Goal: Check status: Check status

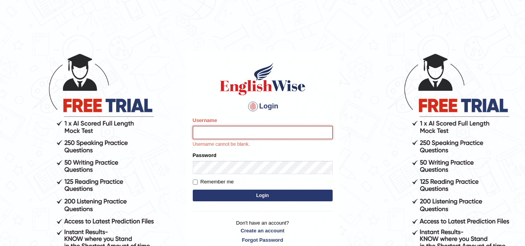
type input "Lovely_sidhu10"
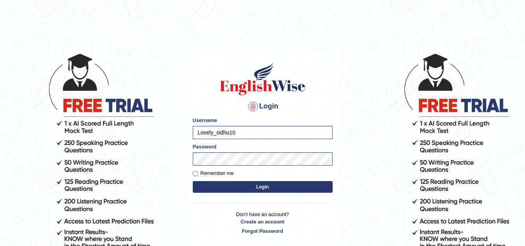
click at [274, 185] on button "Login" at bounding box center [263, 187] width 140 height 12
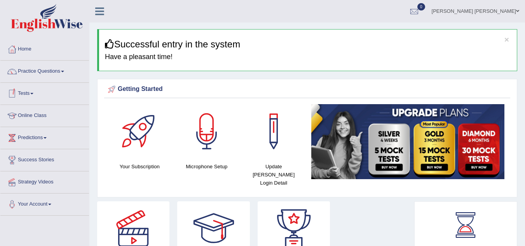
click at [33, 92] on link "Tests" at bounding box center [44, 92] width 89 height 19
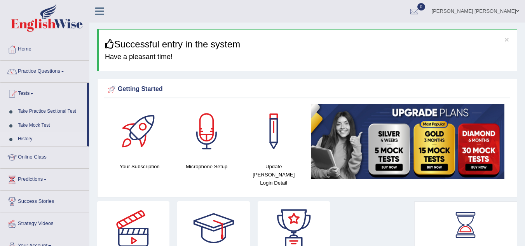
click at [35, 137] on link "History" at bounding box center [50, 139] width 73 height 14
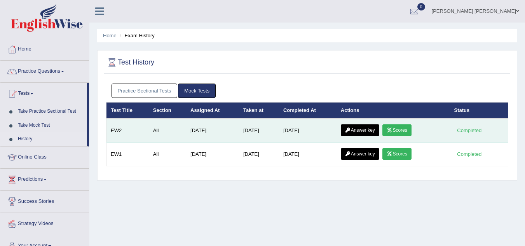
click at [370, 127] on link "Answer key" at bounding box center [360, 130] width 38 height 12
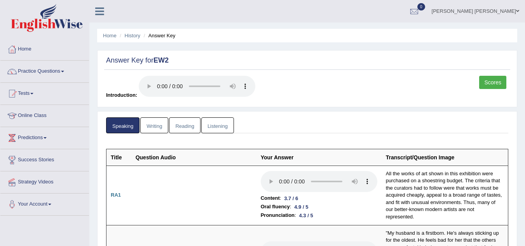
click at [154, 122] on link "Writing" at bounding box center [154, 125] width 28 height 16
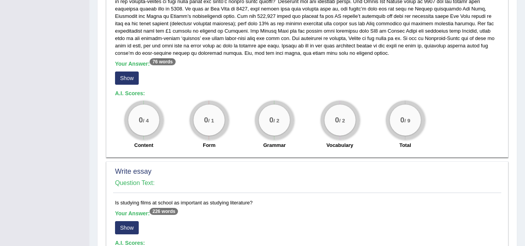
scroll to position [431, 0]
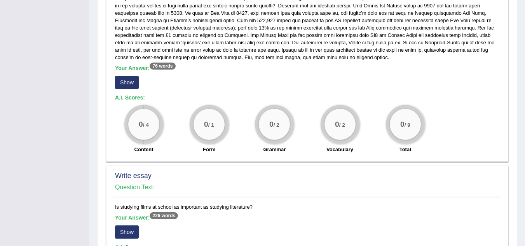
click at [130, 83] on button "Show" at bounding box center [127, 82] width 24 height 13
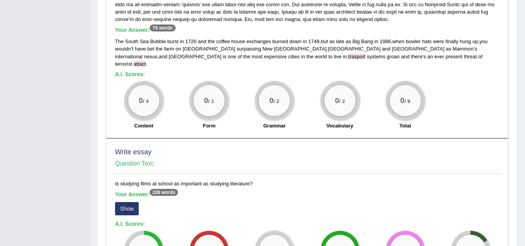
scroll to position [473, 0]
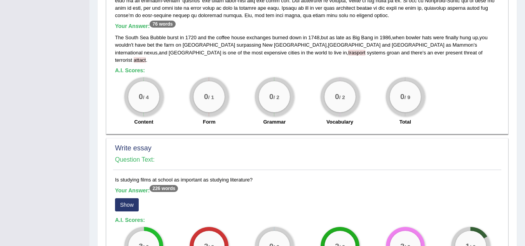
click at [128, 198] on button "Show" at bounding box center [127, 204] width 24 height 13
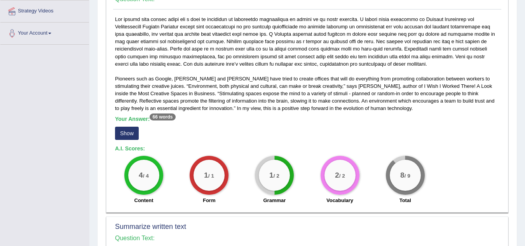
scroll to position [59, 0]
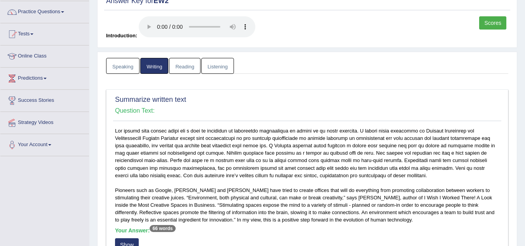
click at [188, 62] on link "Reading" at bounding box center [184, 66] width 31 height 16
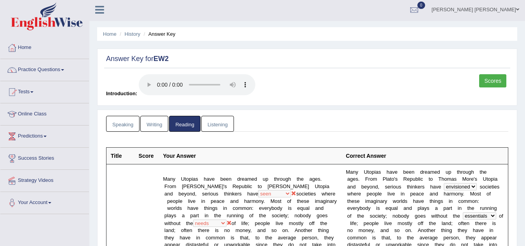
scroll to position [0, 0]
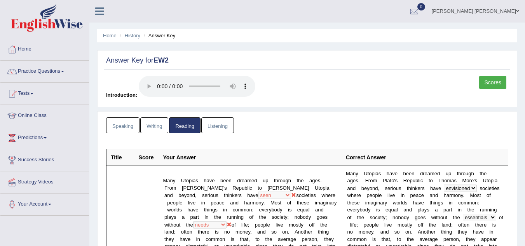
click at [222, 121] on link "Listening" at bounding box center [217, 125] width 33 height 16
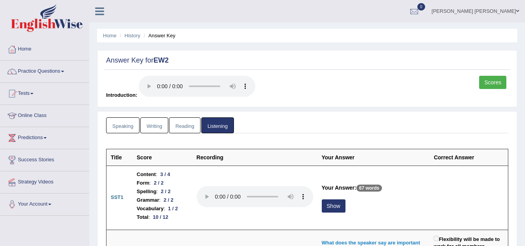
click at [484, 81] on link "Scores" at bounding box center [492, 82] width 27 height 13
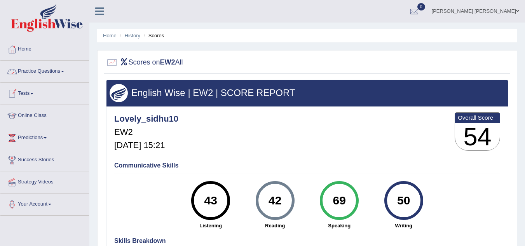
click at [43, 72] on link "Practice Questions" at bounding box center [44, 70] width 89 height 19
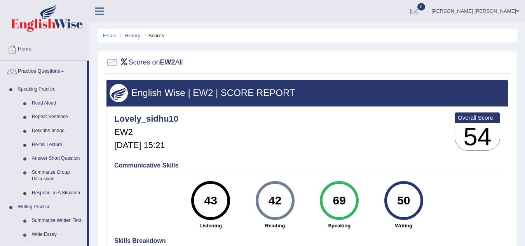
drag, startPoint x: 89, startPoint y: 140, endPoint x: 85, endPoint y: 240, distance: 99.6
click at [85, 240] on div "Toggle navigation Home Practice Questions Speaking Practice Read Aloud Repeat S…" at bounding box center [262, 202] width 525 height 404
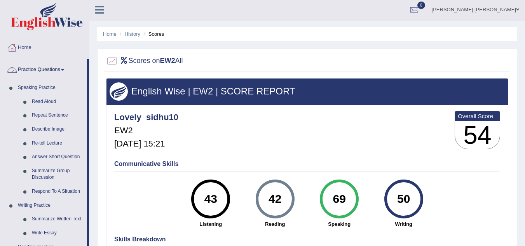
click at [45, 70] on link "Practice Questions" at bounding box center [43, 68] width 87 height 19
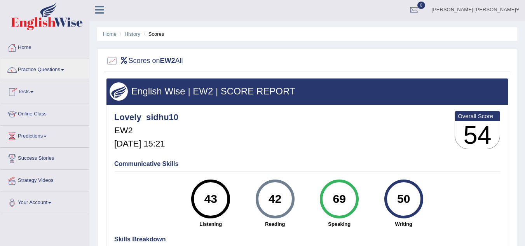
click at [32, 92] on link "Tests" at bounding box center [44, 90] width 89 height 19
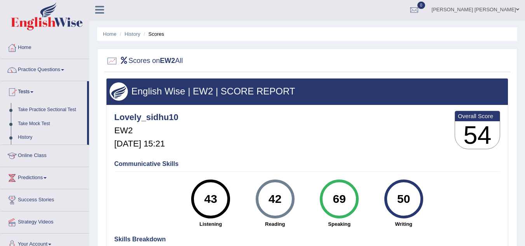
click at [25, 134] on link "History" at bounding box center [50, 138] width 73 height 14
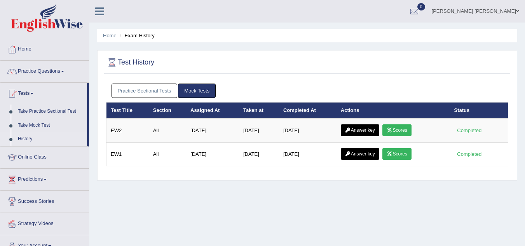
click at [164, 83] on div "Practice Sectional Tests Mock Tests" at bounding box center [307, 91] width 402 height 23
click at [163, 94] on link "Practice Sectional Tests" at bounding box center [145, 91] width 66 height 14
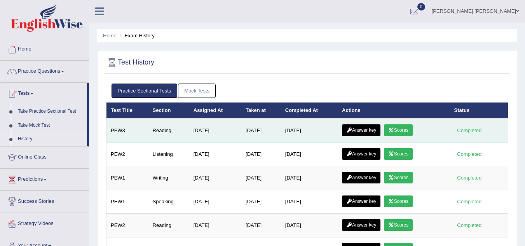
click at [370, 127] on link "Answer key" at bounding box center [361, 130] width 38 height 12
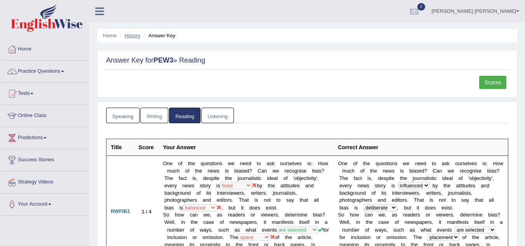
click at [134, 36] on link "History" at bounding box center [133, 36] width 16 height 6
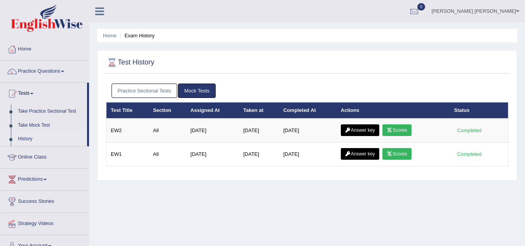
click at [170, 89] on link "Practice Sectional Tests" at bounding box center [145, 91] width 66 height 14
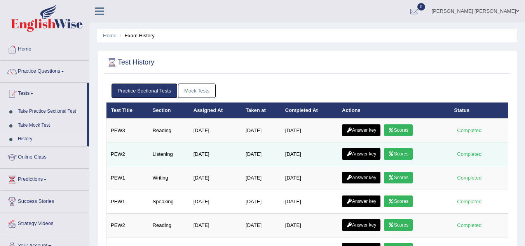
click at [404, 155] on link "Scores" at bounding box center [398, 154] width 29 height 12
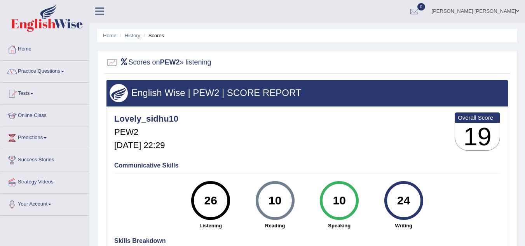
click at [129, 34] on link "History" at bounding box center [133, 36] width 16 height 6
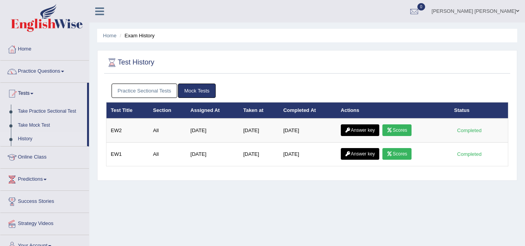
click at [166, 86] on link "Practice Sectional Tests" at bounding box center [145, 91] width 66 height 14
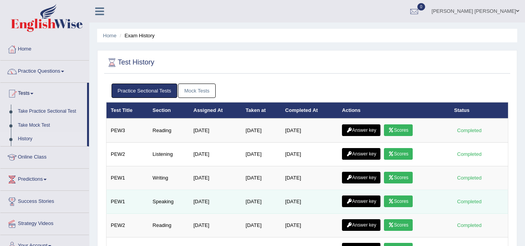
click at [404, 201] on link "Scores" at bounding box center [398, 201] width 29 height 12
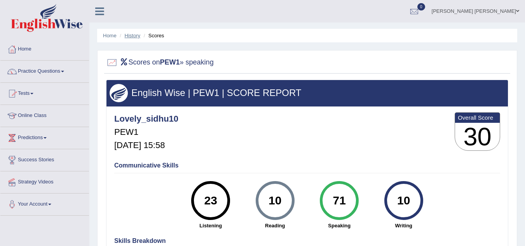
click at [136, 35] on link "History" at bounding box center [133, 36] width 16 height 6
